Goal: Information Seeking & Learning: Learn about a topic

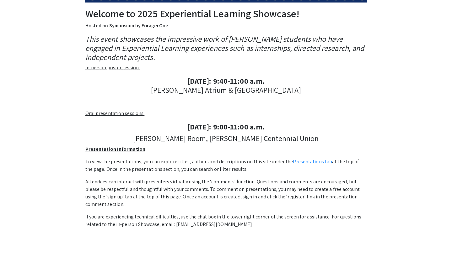
scroll to position [105, 0]
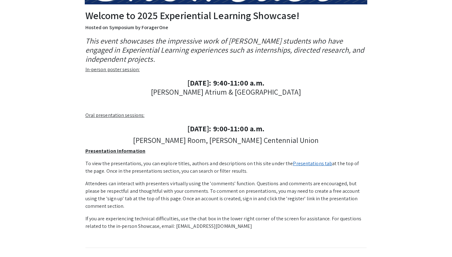
click at [294, 163] on link "Presentations tab" at bounding box center [312, 163] width 39 height 7
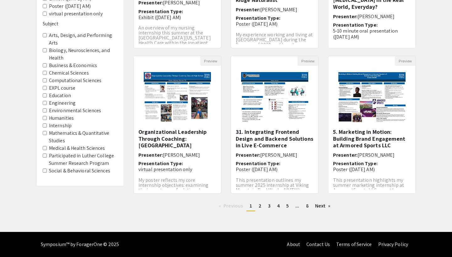
scroll to position [159, 0]
click at [319, 205] on link "Next page" at bounding box center [323, 205] width 22 height 9
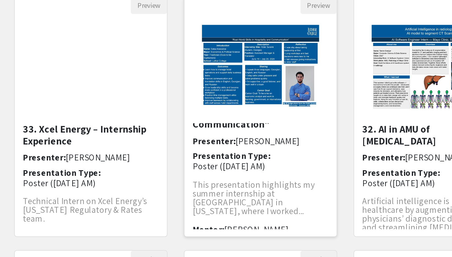
scroll to position [16, 0]
click at [236, 146] on span "This presentation highlights my summer internship at Hotel Surami in Georgia, w…" at bounding box center [271, 157] width 70 height 22
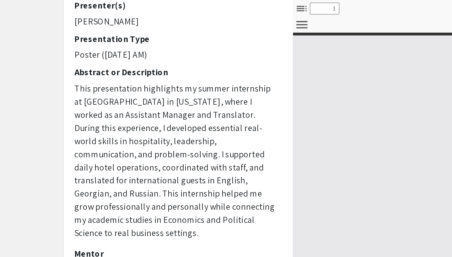
select select "custom"
type input "0"
select select "custom"
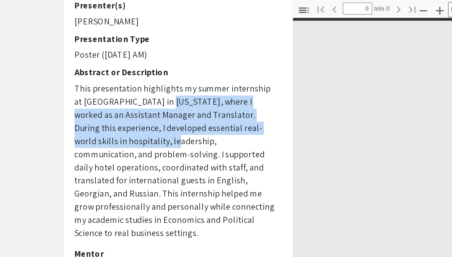
drag, startPoint x: 89, startPoint y: 56, endPoint x: 89, endPoint y: 84, distance: 27.6
click at [89, 113] on p "This presentation highlights my summer internship at Hotel Surami in Georgia, w…" at bounding box center [101, 158] width 116 height 90
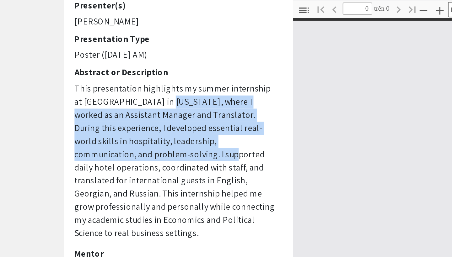
type input "1"
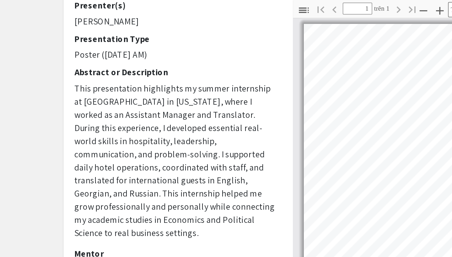
click at [100, 113] on span "This presentation highlights my summer internship at Hotel Surami in Georgia, w…" at bounding box center [100, 157] width 115 height 89
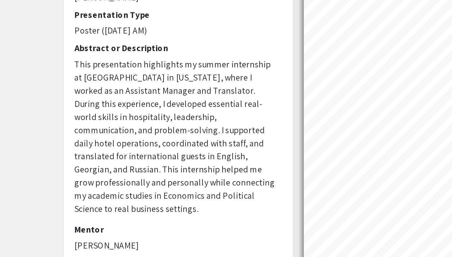
select select "custom"
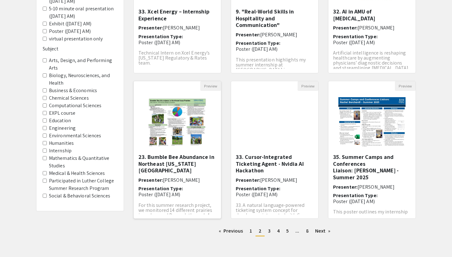
scroll to position [133, 0]
click at [271, 232] on link "page 3" at bounding box center [269, 231] width 9 height 9
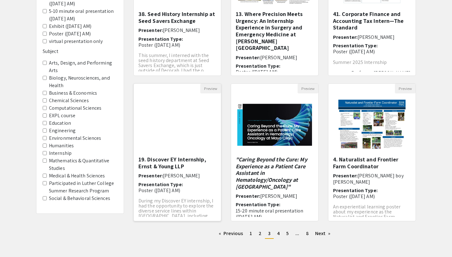
scroll to position [139, 0]
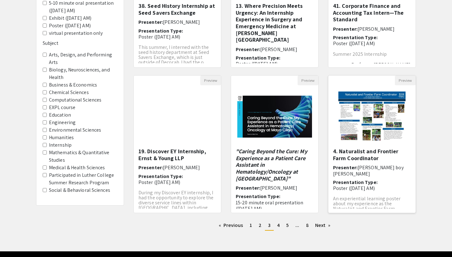
click at [367, 154] on h5 "4. Naturalist and Frontier Farm Coordinator" at bounding box center [372, 154] width 78 height 13
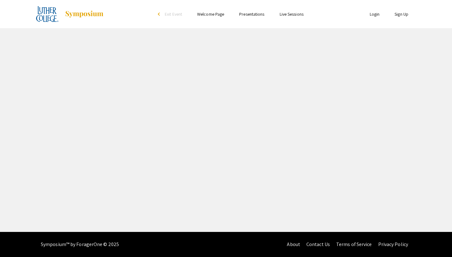
select select "custom"
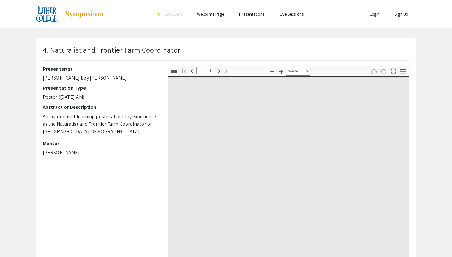
type input "0"
select select "custom"
type input "1"
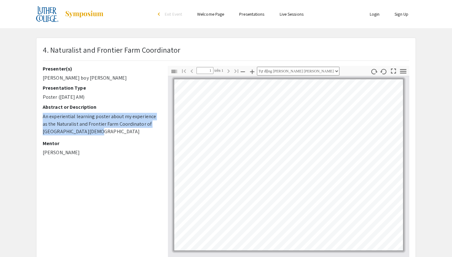
drag, startPoint x: 43, startPoint y: 117, endPoint x: 82, endPoint y: 133, distance: 42.5
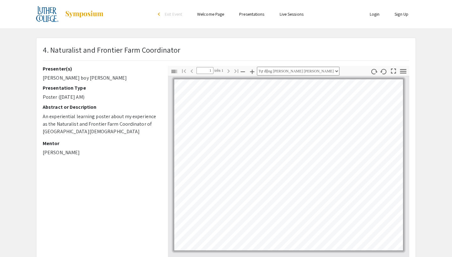
click at [123, 139] on div "Presenter(s) Jay-jay boy Ventura Presentation Type Poster (Thursday, 9/18 AM) A…" at bounding box center [101, 113] width 116 height 94
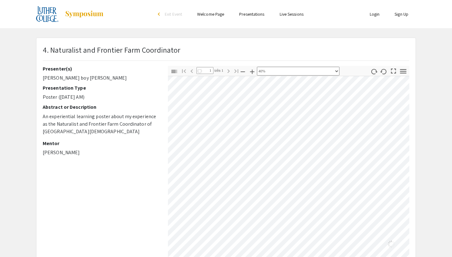
scroll to position [90, 117]
select select "custom"
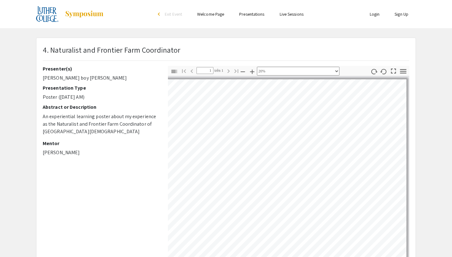
scroll to position [0, 0]
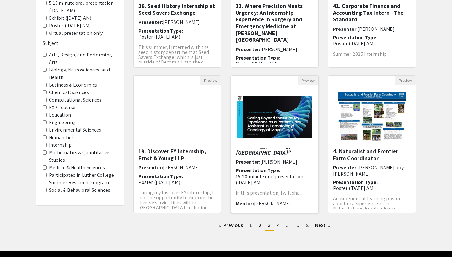
scroll to position [25, 0]
click at [281, 169] on h6 "Presentation Type: 15-20 minute oral presentation (Saturday, 9/20 AM)" at bounding box center [275, 177] width 78 height 18
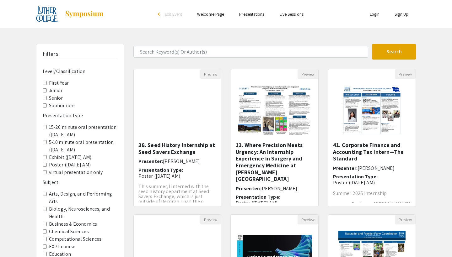
select select "custom"
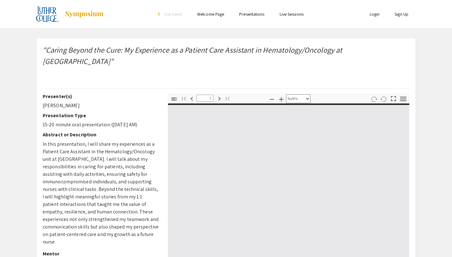
type input "0"
select select "custom"
type input "1"
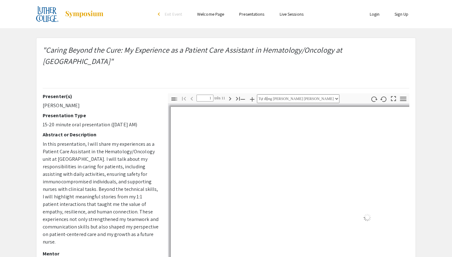
select select "auto"
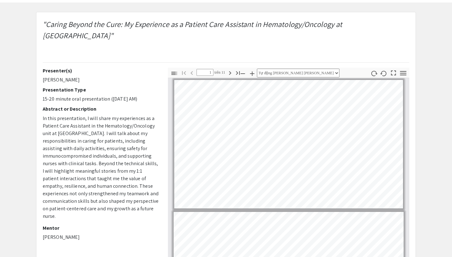
scroll to position [28, 0]
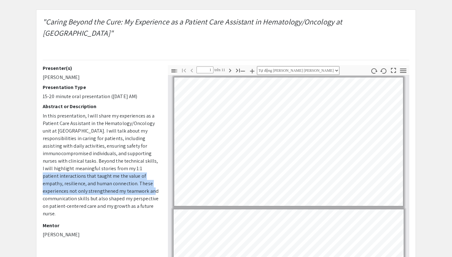
drag, startPoint x: 96, startPoint y: 161, endPoint x: 96, endPoint y: 182, distance: 21.0
click at [96, 182] on p "In this presentation, I will share my experiences as a Patient Care Assistant i…" at bounding box center [101, 164] width 116 height 105
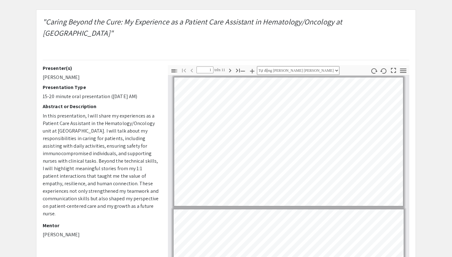
click at [120, 183] on p "In this presentation, I will share my experiences as a Patient Care Assistant i…" at bounding box center [101, 164] width 116 height 105
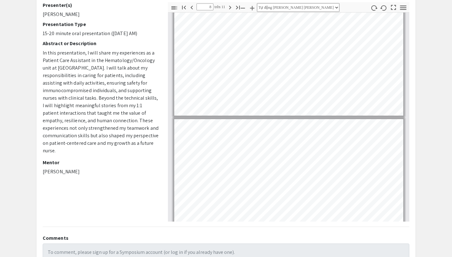
scroll to position [820, 0]
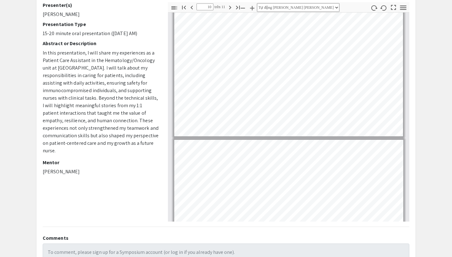
type input "11"
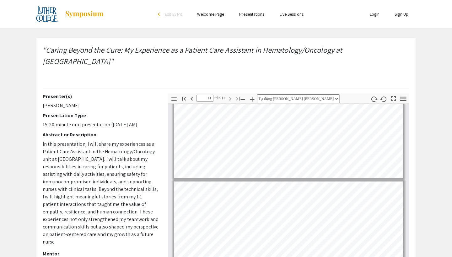
scroll to position [0, 0]
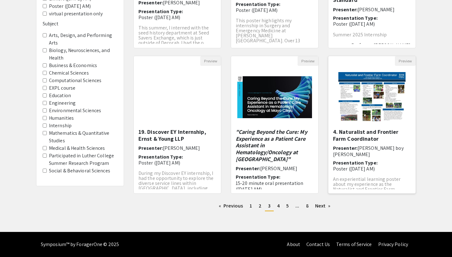
scroll to position [159, 0]
click at [366, 125] on img "Open Presentation <p>4. Naturalist and Frontier Farm Coordinator</p>" at bounding box center [371, 97] width 79 height 63
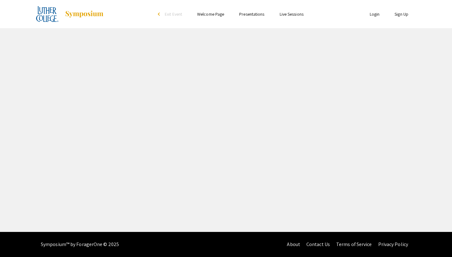
select select "custom"
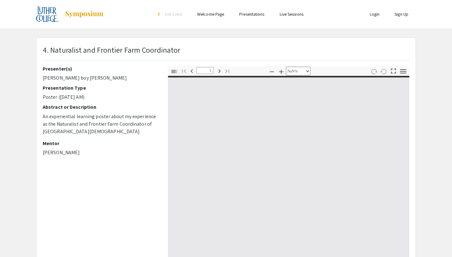
type input "0"
select select "custom"
type input "1"
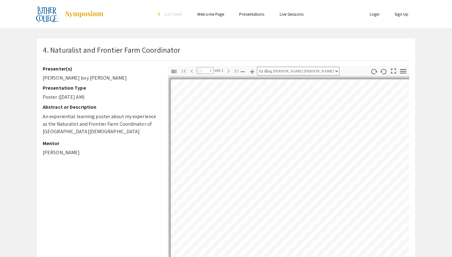
select select "custom"
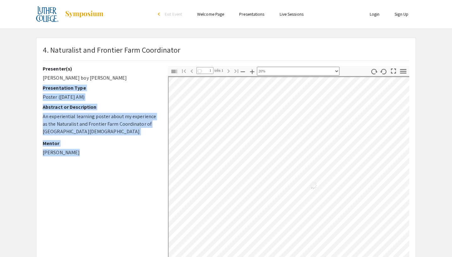
drag, startPoint x: 107, startPoint y: 82, endPoint x: 106, endPoint y: 152, distance: 70.3
click at [106, 151] on div "Presenter(s) Jay-jay boy Ventura Presentation Type Poster (Thursday, 9/18 AM) A…" at bounding box center [101, 113] width 116 height 94
click at [106, 152] on p "Brittany Cord" at bounding box center [101, 153] width 116 height 8
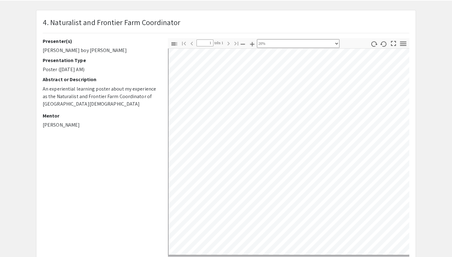
scroll to position [26, 0]
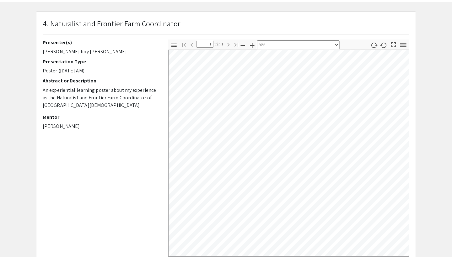
click at [402, 46] on icon "button" at bounding box center [403, 45] width 6 height 4
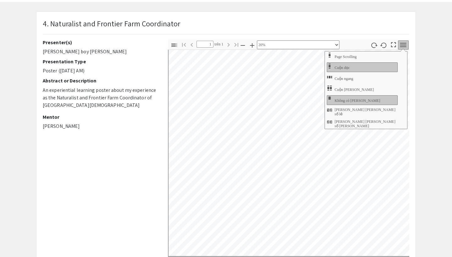
click at [436, 107] on app-presentation "4. Naturalist and Frontier Farm Coordinator Presenter(s) Jay-jay boy Ventura Pr…" at bounding box center [226, 169] width 452 height 317
click at [172, 43] on icon "button" at bounding box center [174, 45] width 8 height 8
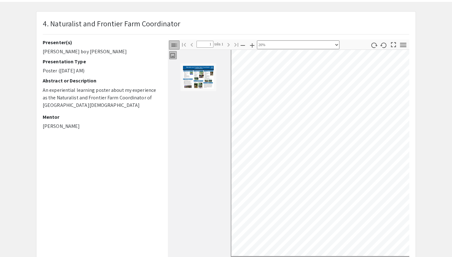
click at [118, 146] on div "Presenter(s) Jay-jay boy Ventura Presentation Type Poster (Thursday, 9/18 AM) A…" at bounding box center [100, 150] width 125 height 220
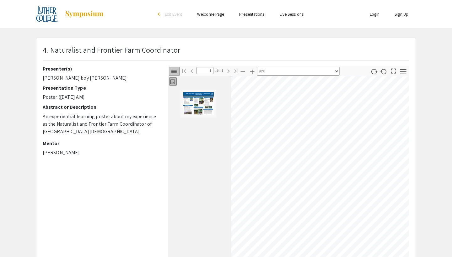
scroll to position [0, 0]
